Goal: Check status: Check status

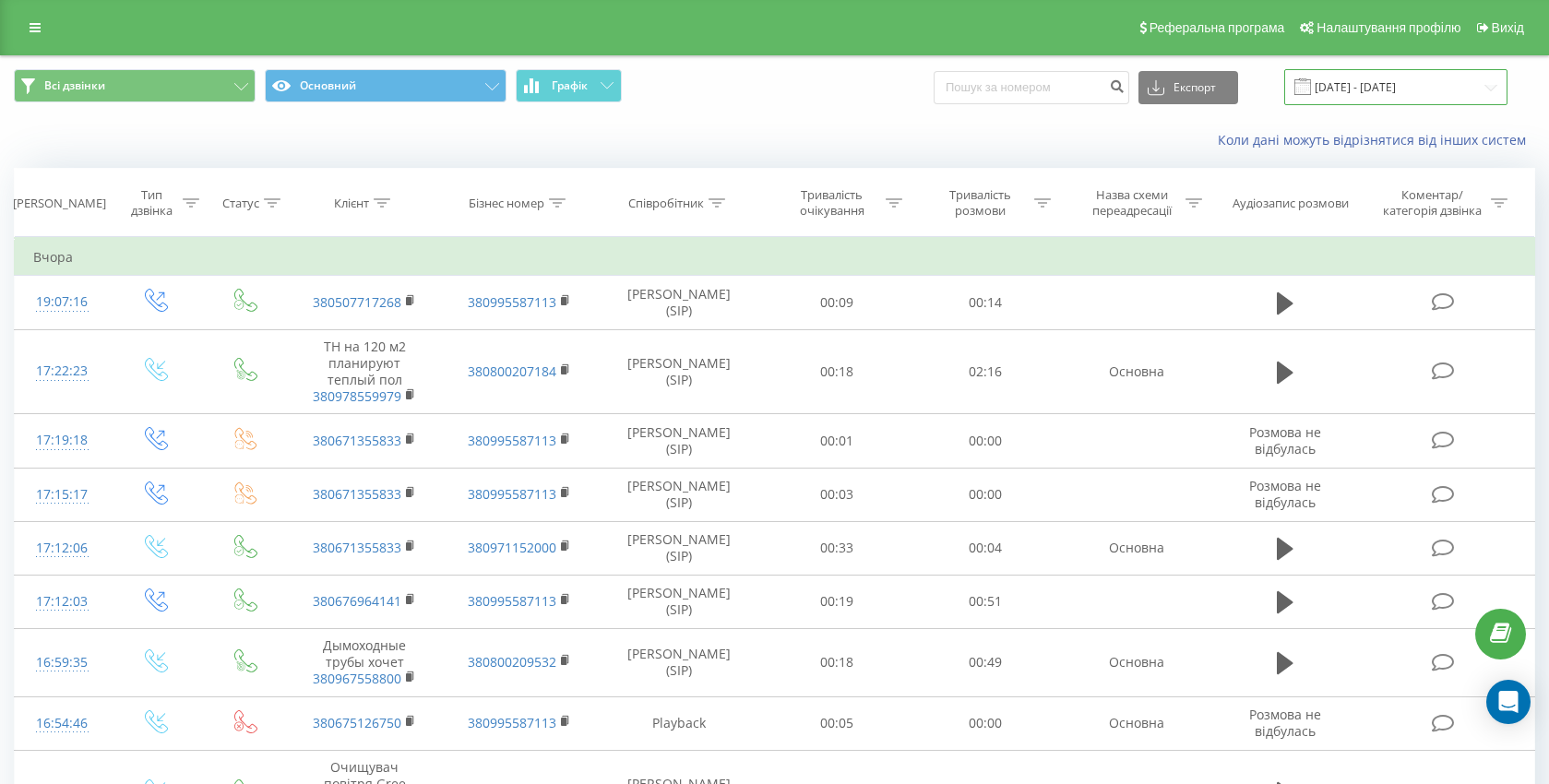
click at [1374, 92] on input "[DATE] - [DATE]" at bounding box center [1395, 87] width 223 height 36
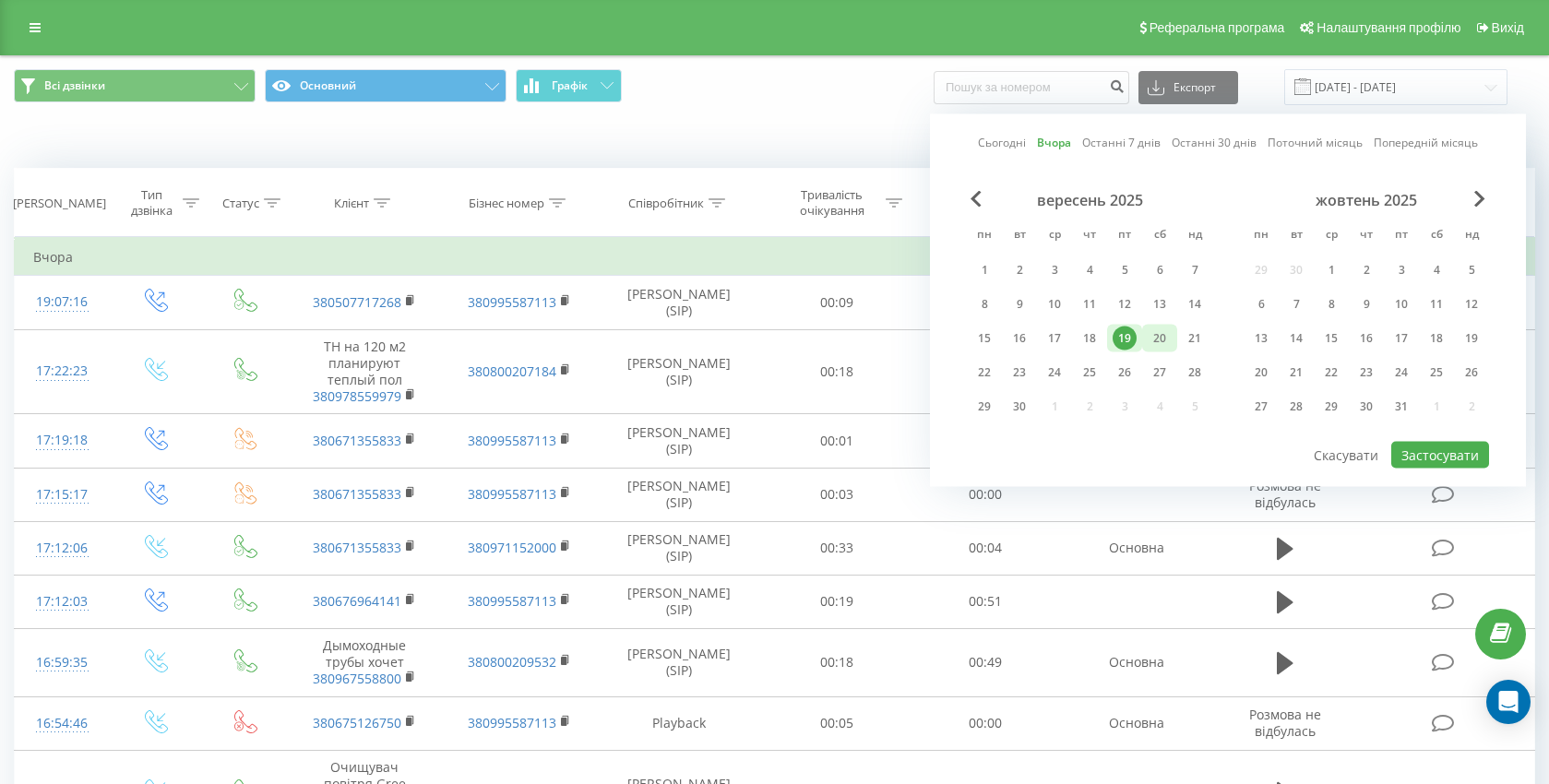
click at [1148, 337] on div "20" at bounding box center [1159, 338] width 24 height 24
click at [1404, 452] on button "Застосувати" at bounding box center [1440, 455] width 98 height 27
type input "20.09.2025 - 20.09.2025"
